Goal: Task Accomplishment & Management: Complete application form

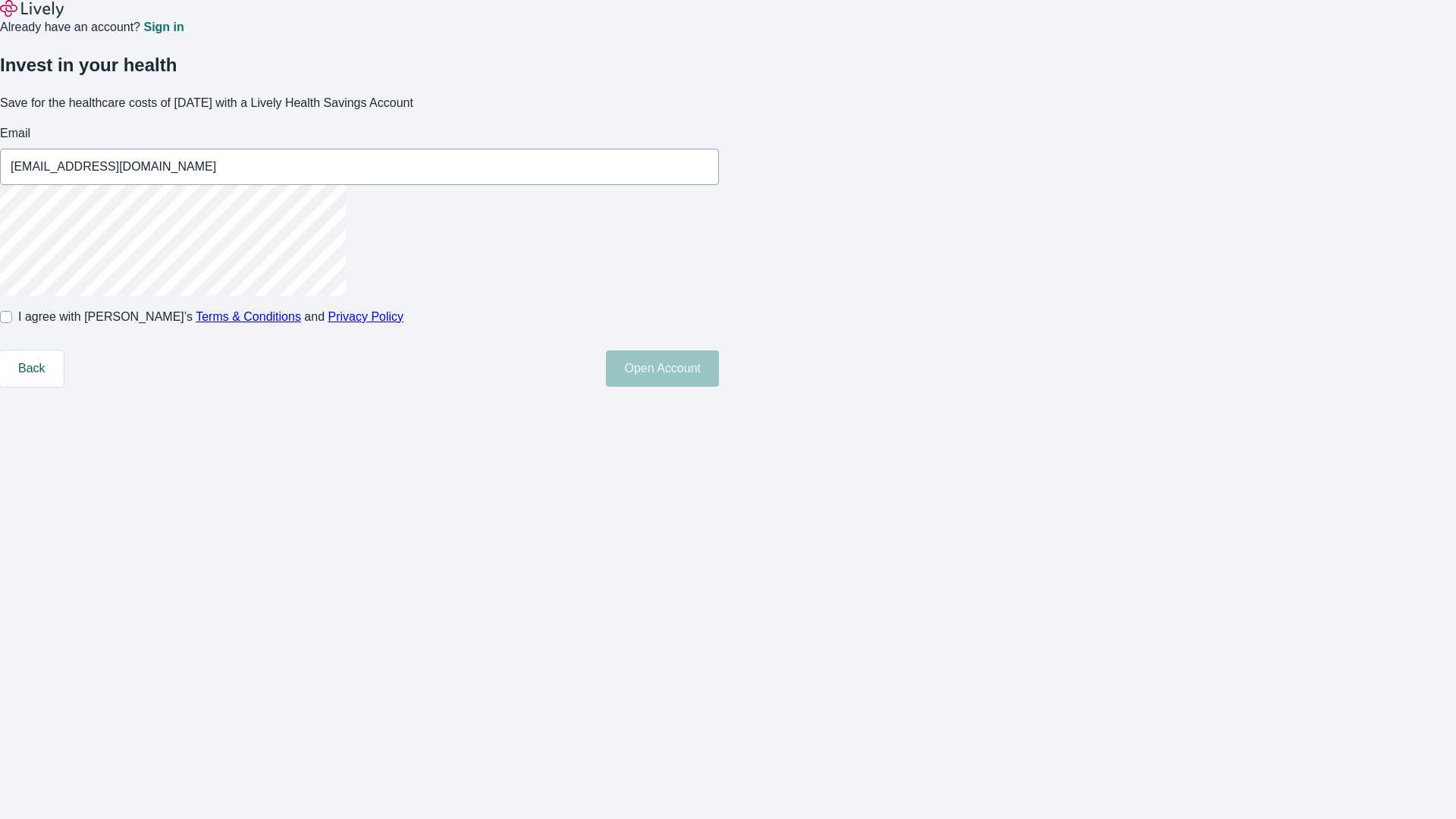
click at [12, 323] on input "I agree with Lively’s Terms & Conditions and Privacy Policy" at bounding box center [6, 317] width 12 height 12
checkbox input "true"
click at [719, 387] on button "Open Account" at bounding box center [663, 368] width 113 height 36
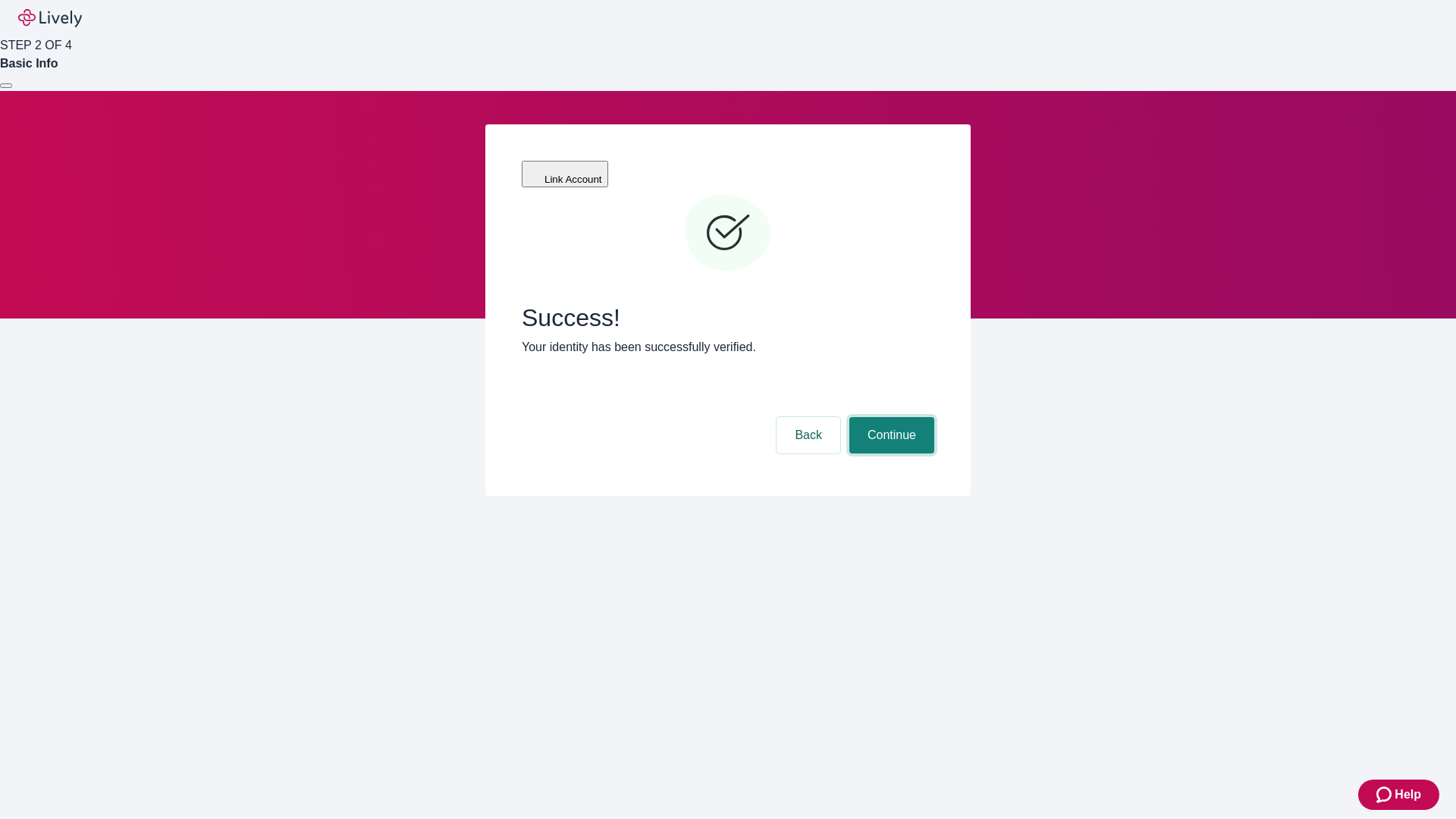
click at [889, 417] on button "Continue" at bounding box center [892, 435] width 85 height 36
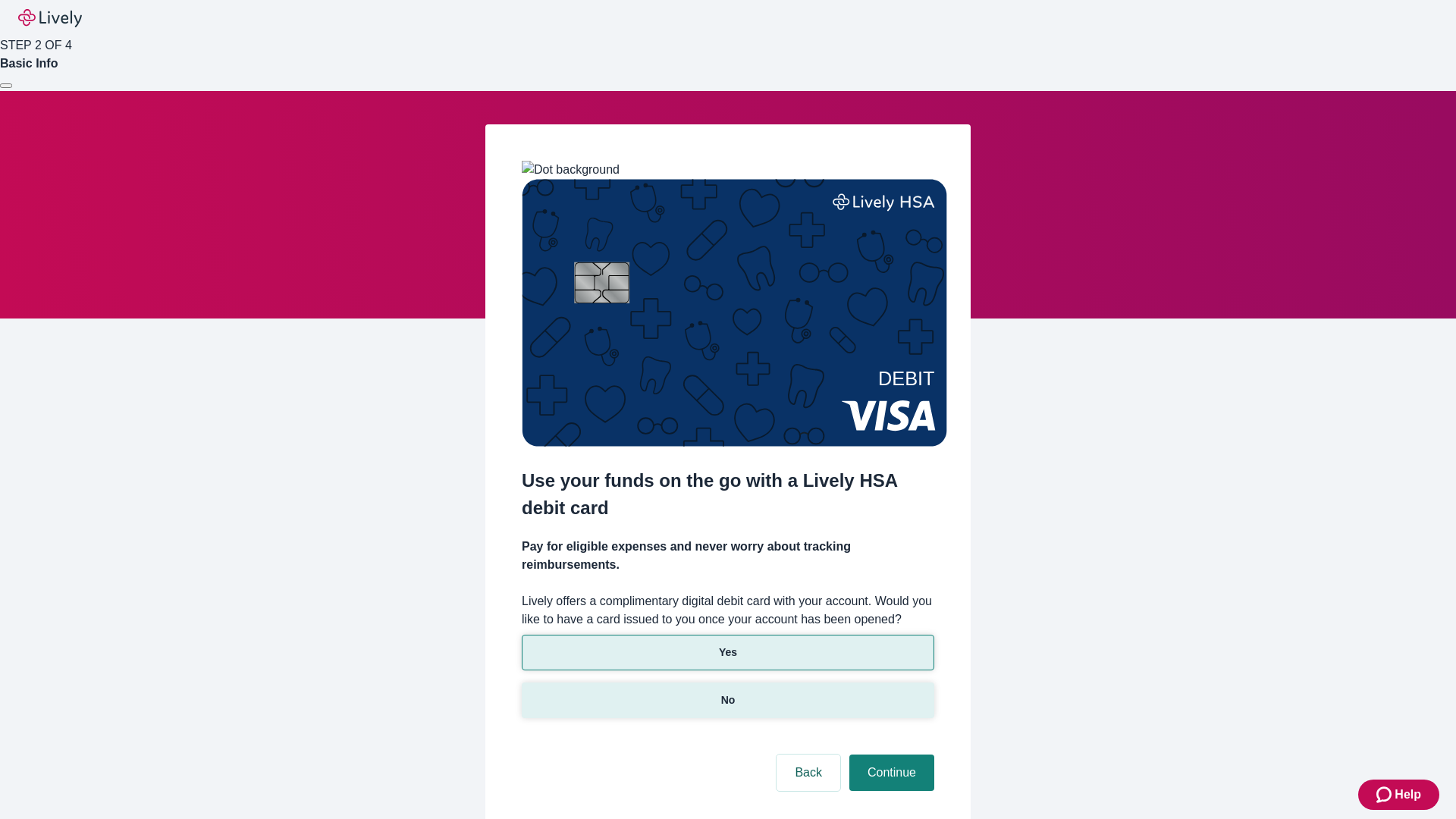
click at [727, 692] on p "No" at bounding box center [728, 700] width 15 height 16
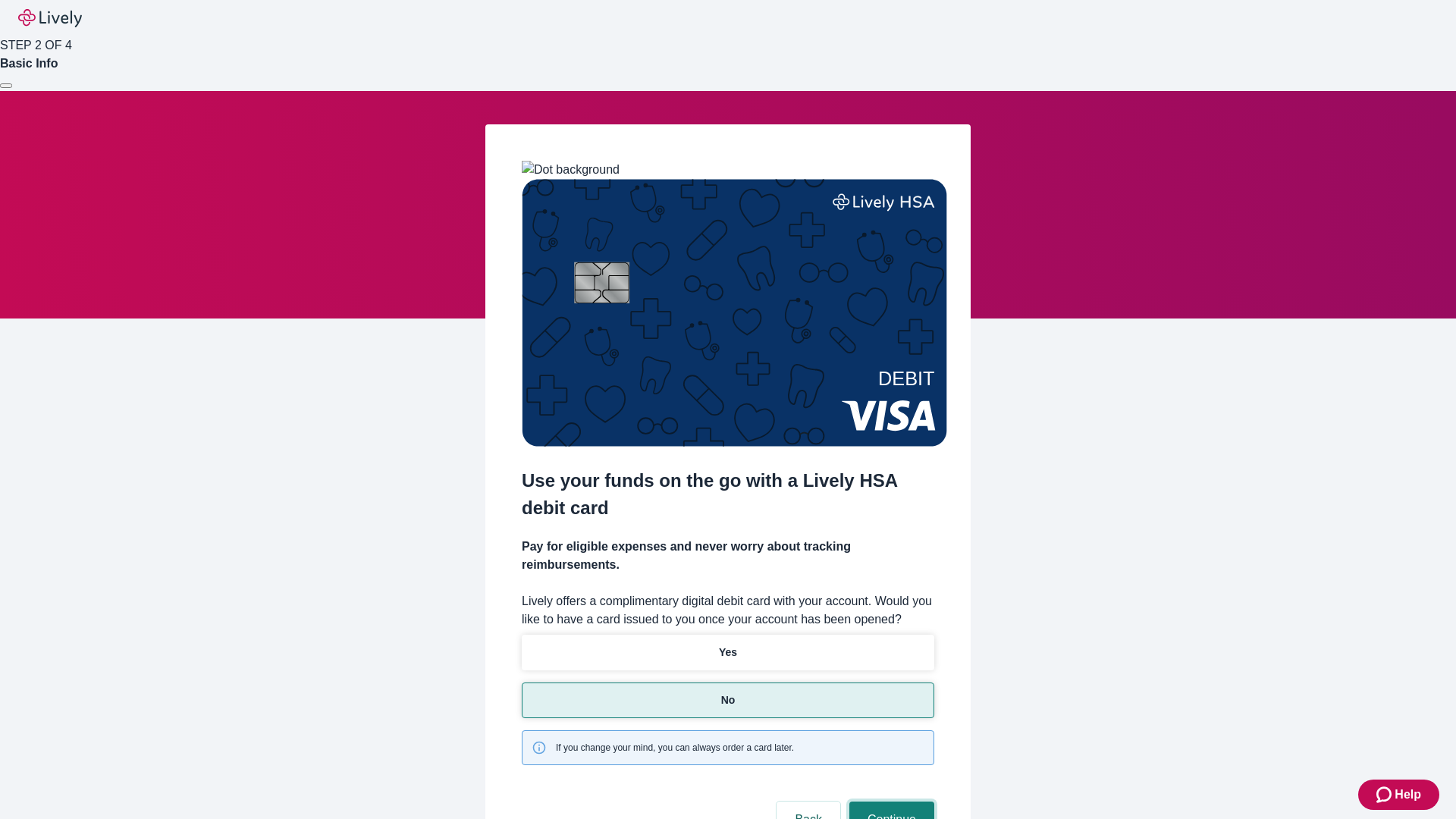
click at [889, 801] on button "Continue" at bounding box center [892, 819] width 85 height 36
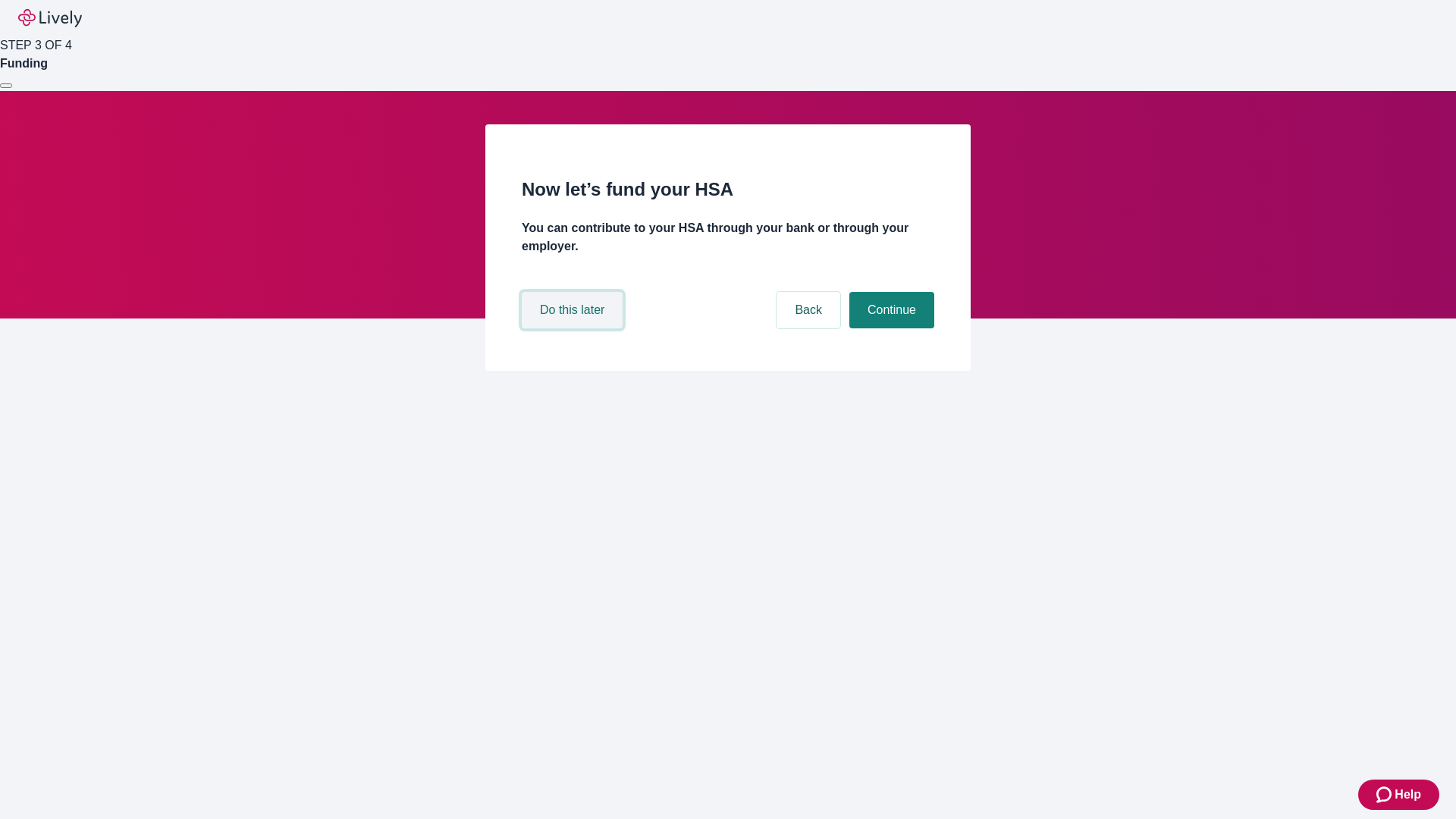
click at [574, 328] on button "Do this later" at bounding box center [572, 310] width 101 height 36
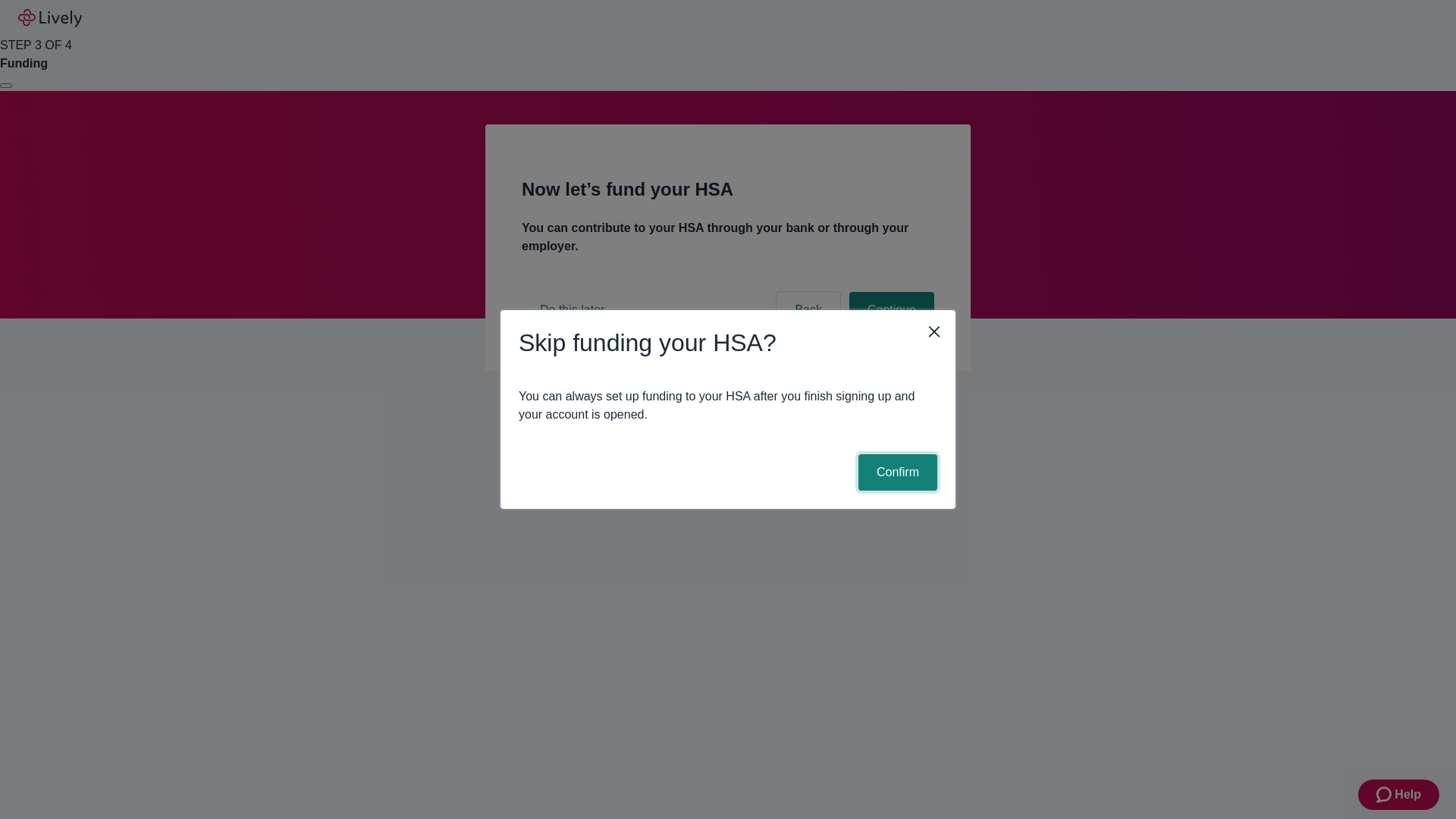
click at [896, 472] on button "Confirm" at bounding box center [898, 472] width 79 height 36
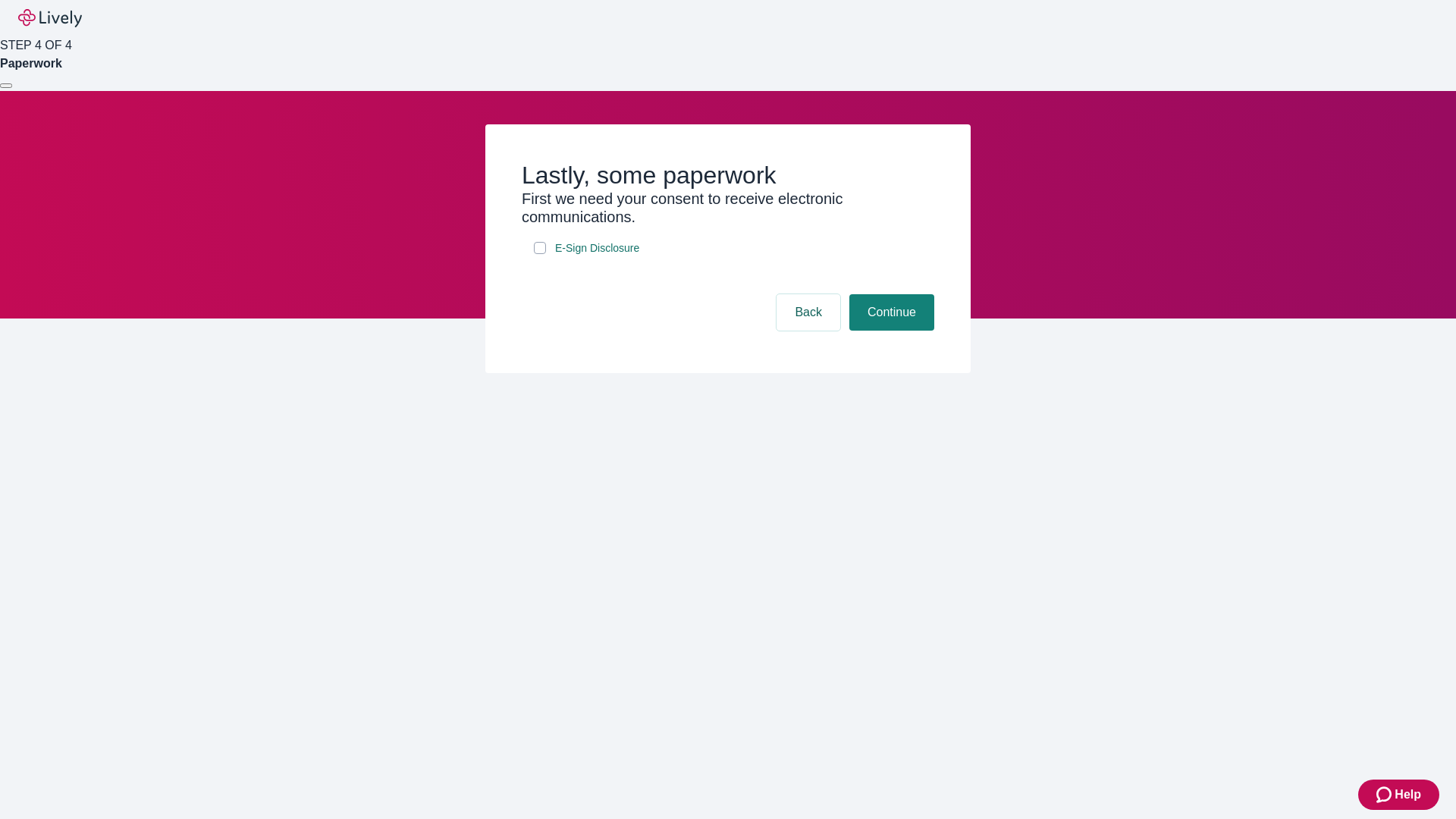
click at [540, 254] on input "E-Sign Disclosure" at bounding box center [540, 248] width 12 height 12
checkbox input "true"
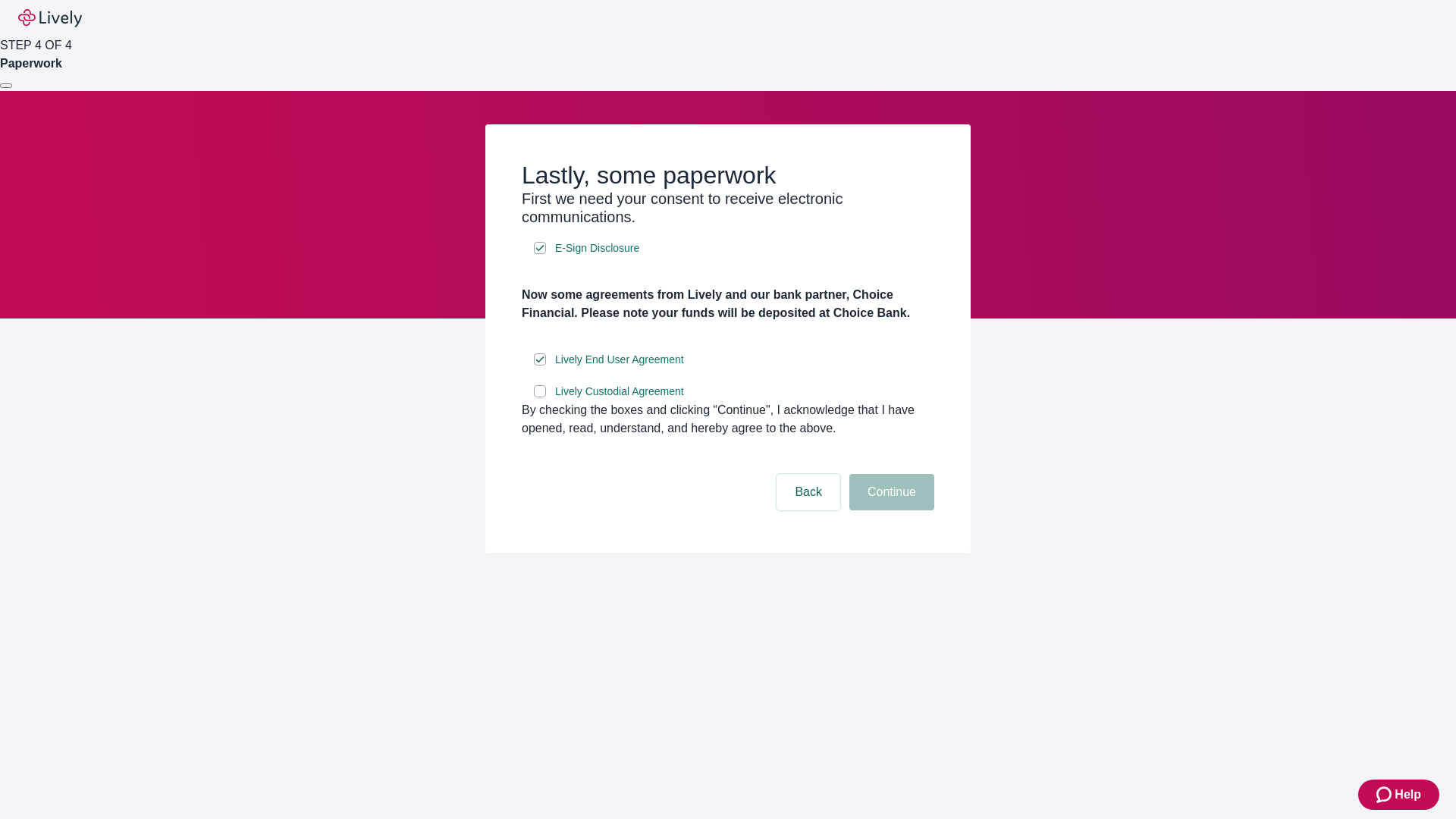
click at [540, 397] on input "Lively Custodial Agreement" at bounding box center [540, 392] width 12 height 12
checkbox input "true"
click at [889, 510] on button "Continue" at bounding box center [892, 492] width 85 height 36
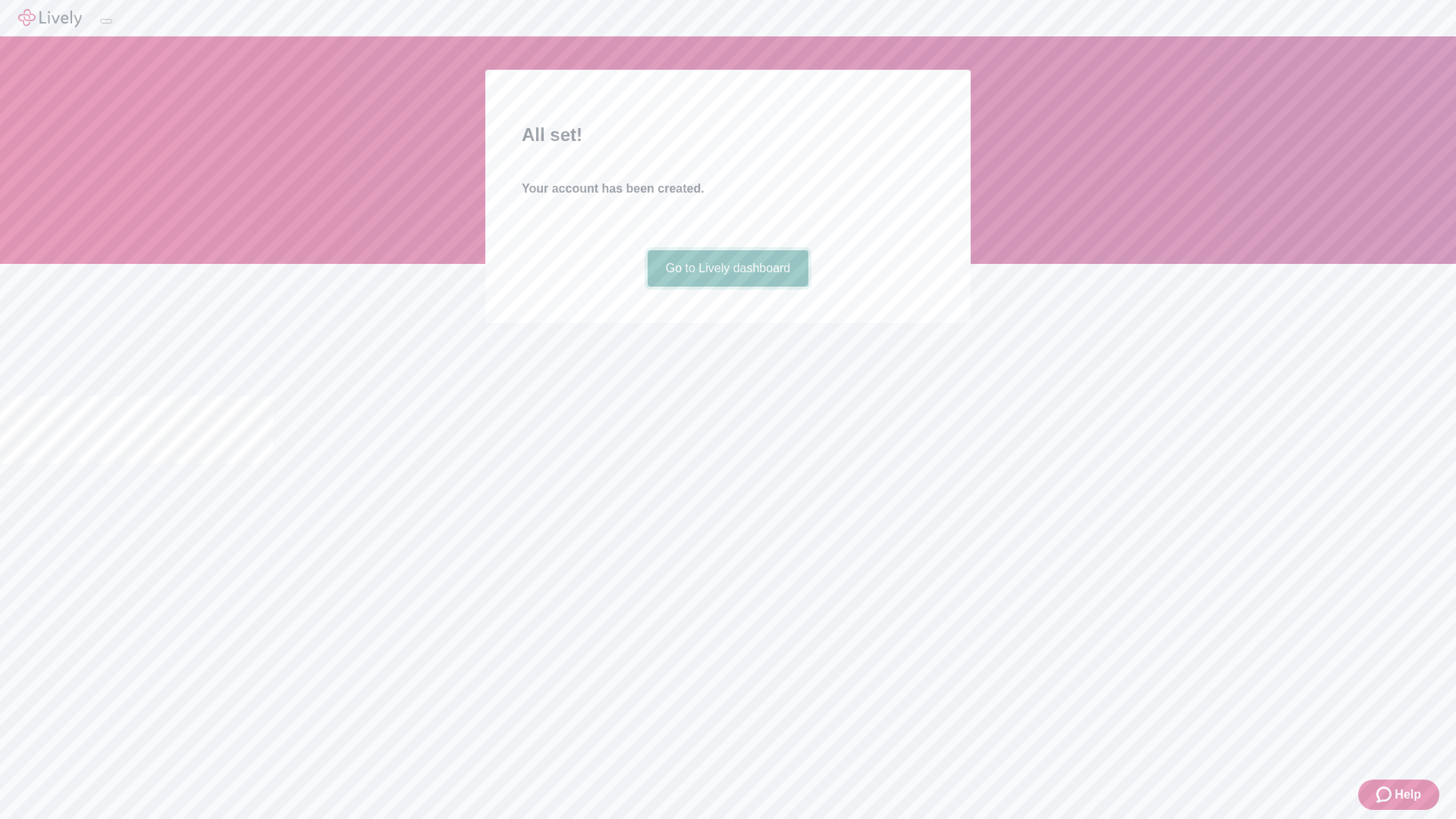
click at [727, 286] on link "Go to Lively dashboard" at bounding box center [728, 268] width 162 height 36
